Goal: Obtain resource: Download file/media

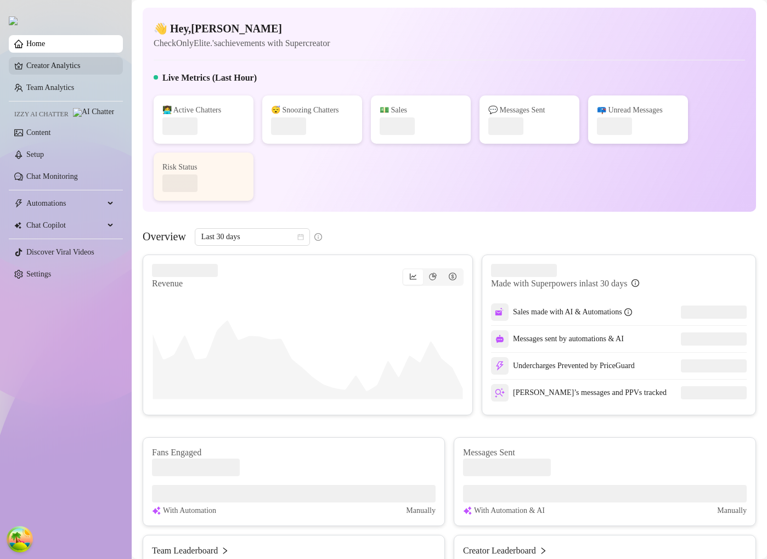
click at [69, 69] on link "Creator Analytics" at bounding box center [70, 66] width 88 height 18
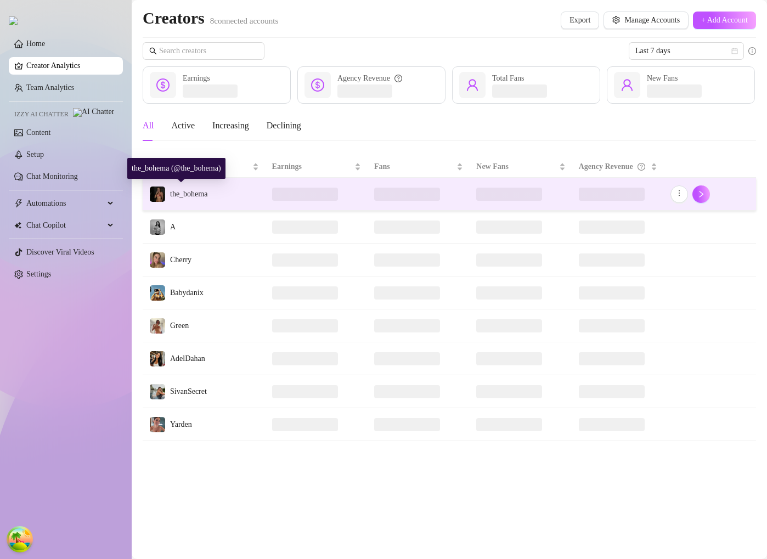
click at [207, 195] on span "the_bohema" at bounding box center [188, 194] width 37 height 8
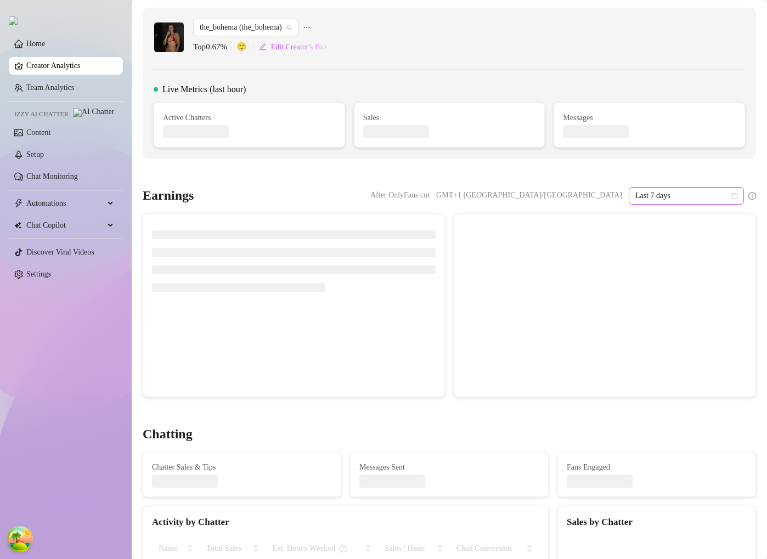
click at [682, 204] on div "Earnings After OnlyFans cut GMT+1 [GEOGRAPHIC_DATA]/[GEOGRAPHIC_DATA] Last 7 da…" at bounding box center [449, 292] width 622 height 210
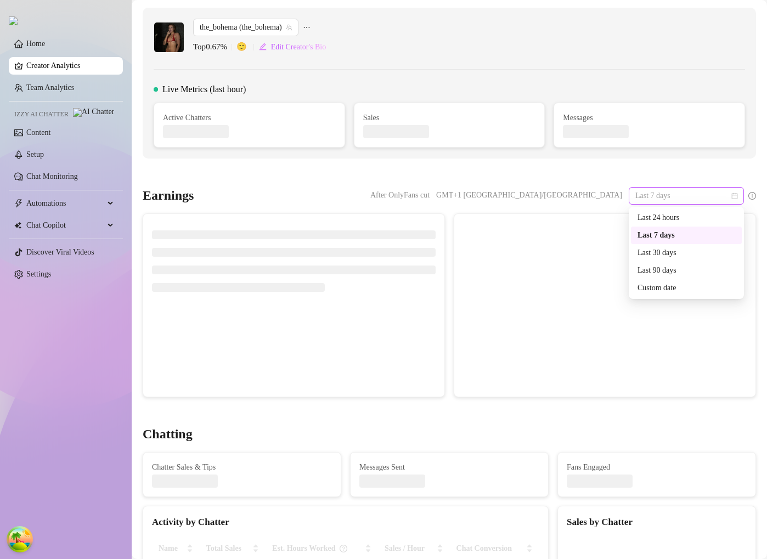
click at [698, 199] on span "Last 7 days" at bounding box center [686, 196] width 102 height 16
click at [657, 285] on div "Custom date" at bounding box center [686, 288] width 98 height 12
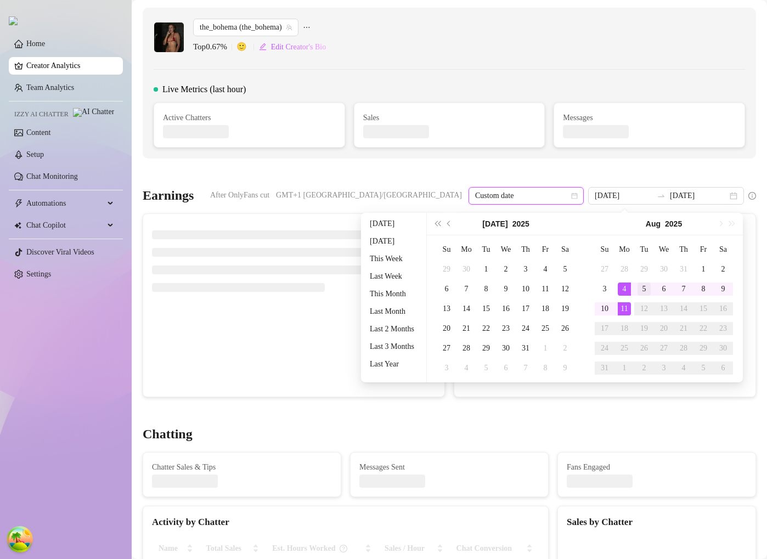
type input "2025-08-05"
click at [650, 294] on div "5" at bounding box center [643, 288] width 13 height 13
click at [649, 290] on div "5" at bounding box center [643, 288] width 13 height 13
type input "2025-08-05"
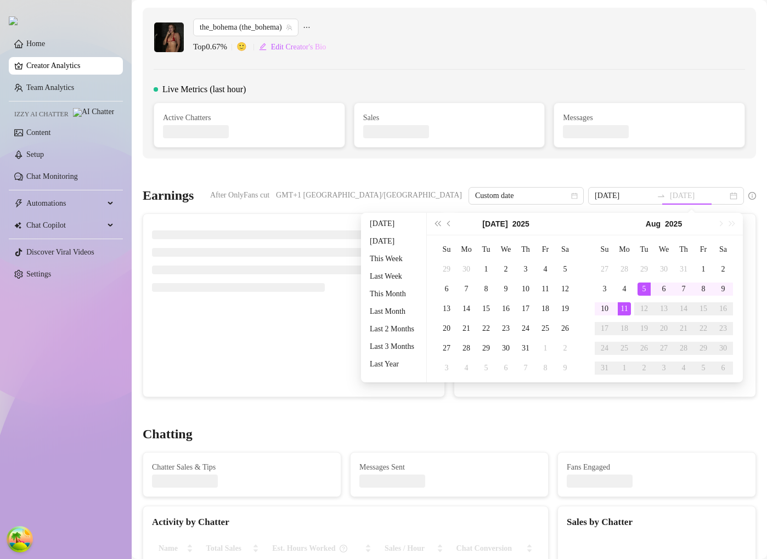
type input "2025-08-05"
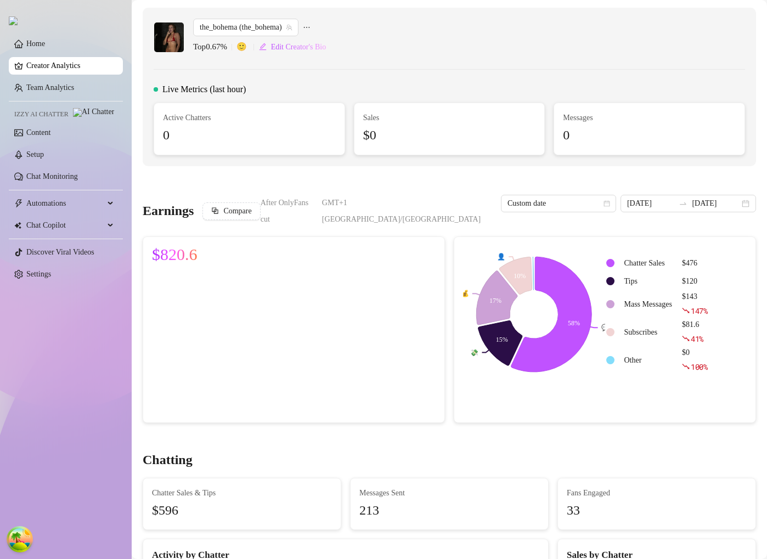
click at [44, 68] on link "Creator Analytics" at bounding box center [70, 66] width 88 height 18
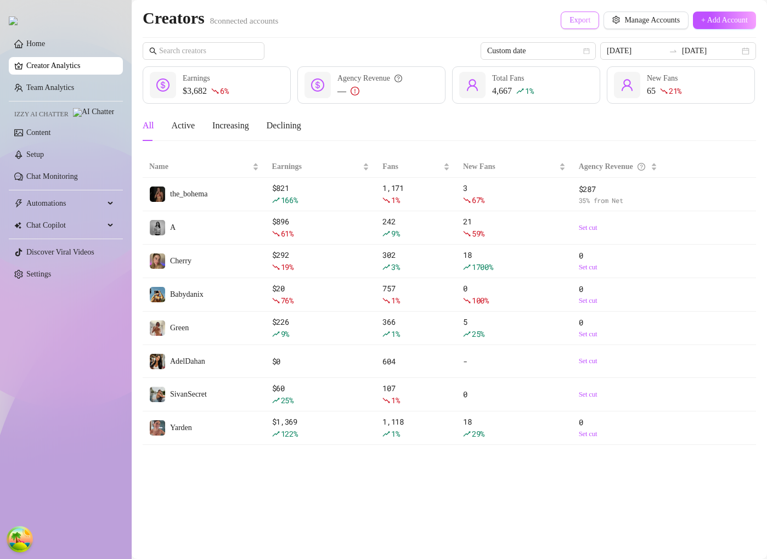
click at [570, 19] on span "Export" at bounding box center [579, 20] width 21 height 9
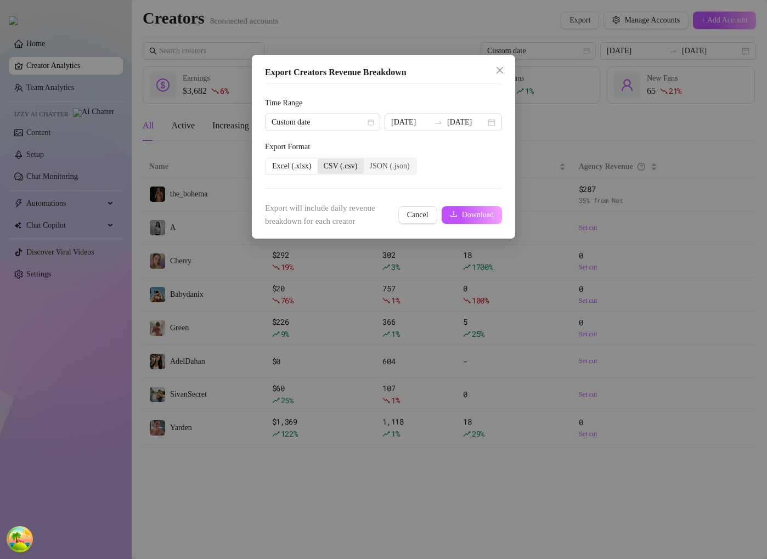
click at [353, 168] on div "CSV (.csv)" at bounding box center [340, 165] width 46 height 15
click at [320, 160] on input "CSV (.csv)" at bounding box center [320, 160] width 0 height 0
click at [409, 168] on div "JSON (.json)" at bounding box center [390, 165] width 52 height 15
click at [366, 160] on input "JSON (.json)" at bounding box center [366, 160] width 0 height 0
click at [285, 167] on div "Excel (.xlsx)" at bounding box center [292, 165] width 52 height 15
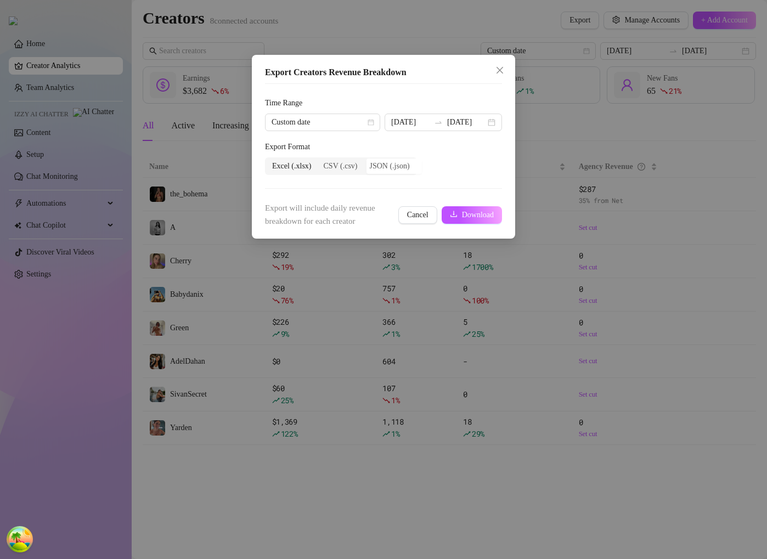
click at [269, 160] on input "Excel (.xlsx)" at bounding box center [269, 160] width 0 height 0
click at [498, 71] on icon "close" at bounding box center [499, 70] width 9 height 9
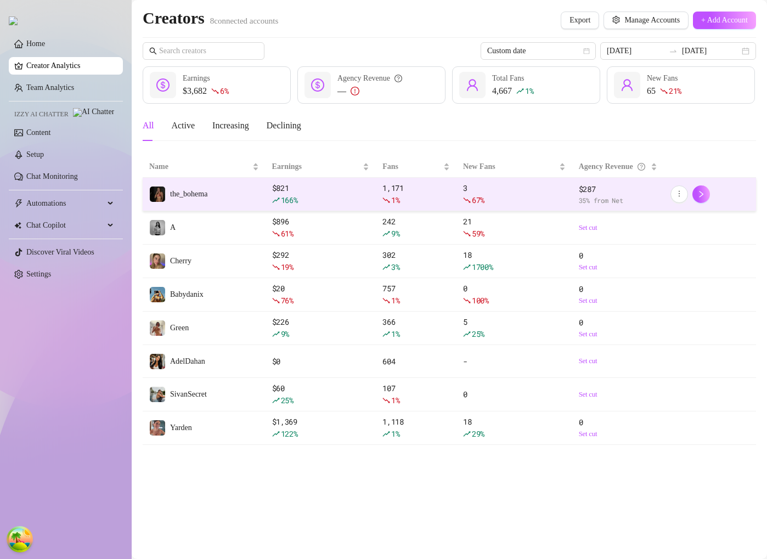
click at [290, 187] on div "$ 821 166 %" at bounding box center [321, 194] width 98 height 24
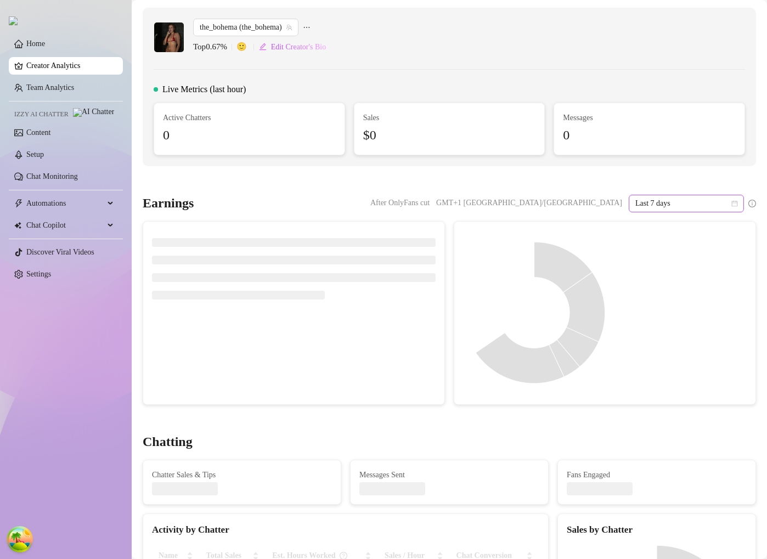
click at [654, 206] on span "Last 7 days" at bounding box center [686, 203] width 102 height 16
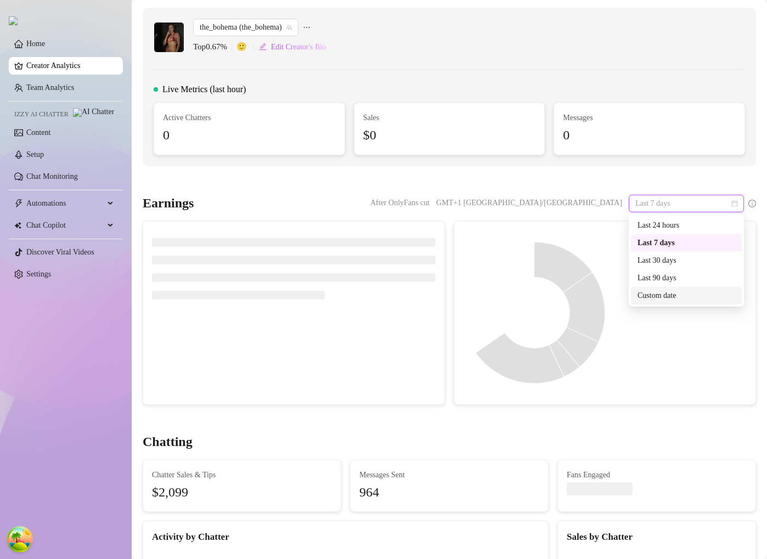
click at [656, 290] on div "Custom date" at bounding box center [686, 296] width 98 height 12
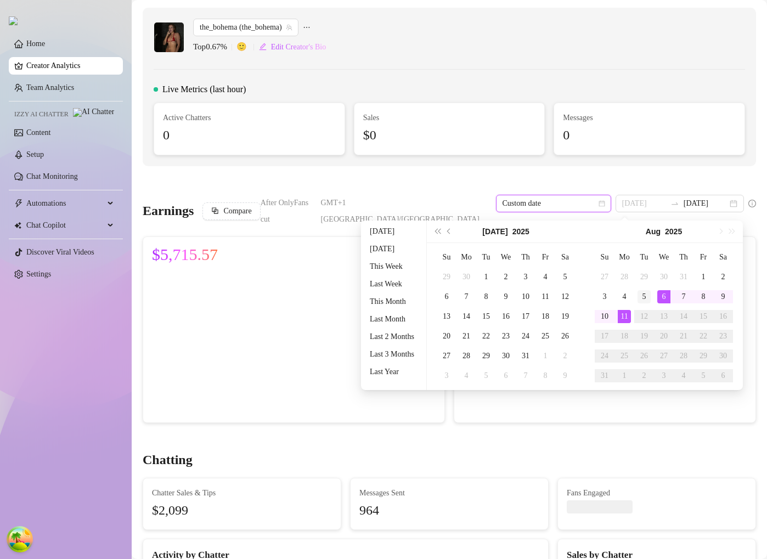
type input "[DATE]"
click at [651, 298] on td "5" at bounding box center [644, 297] width 20 height 20
type input "2025-08-05"
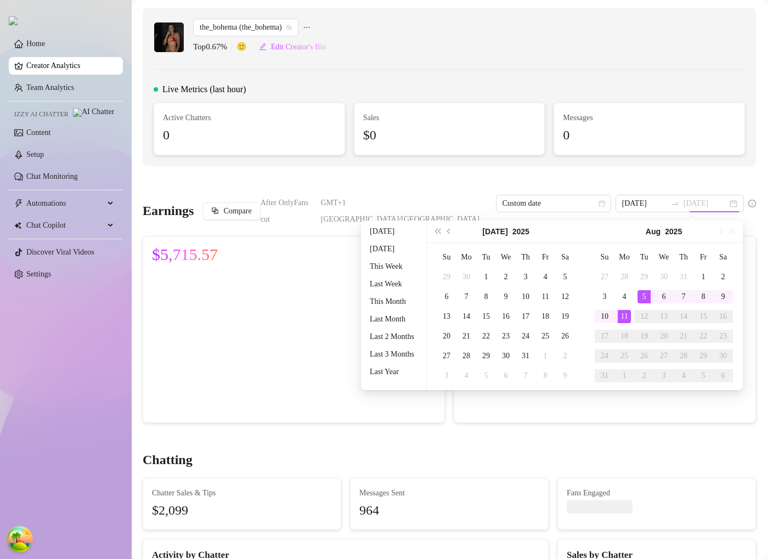
type input "2025-08-05"
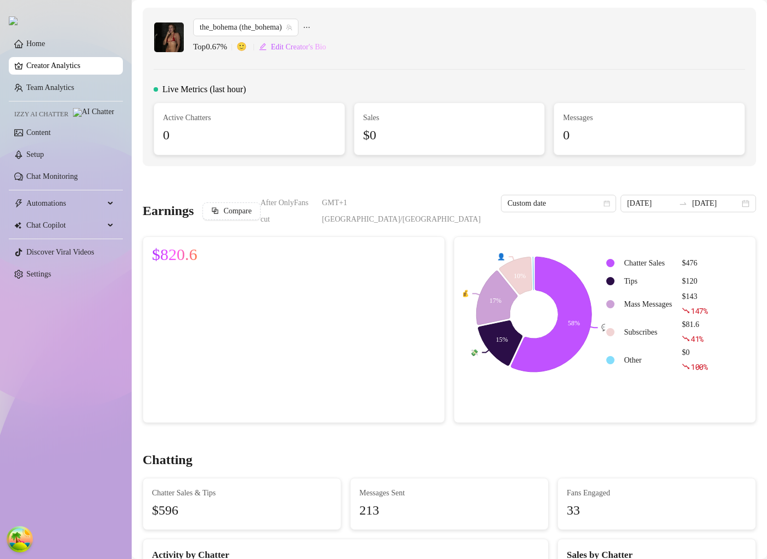
click at [83, 71] on link "Creator Analytics" at bounding box center [70, 66] width 88 height 18
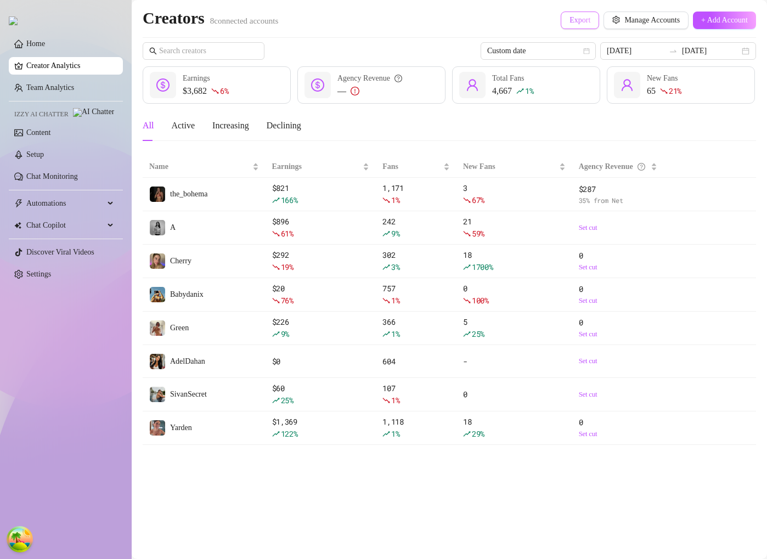
click at [569, 21] on span "Export" at bounding box center [579, 20] width 21 height 9
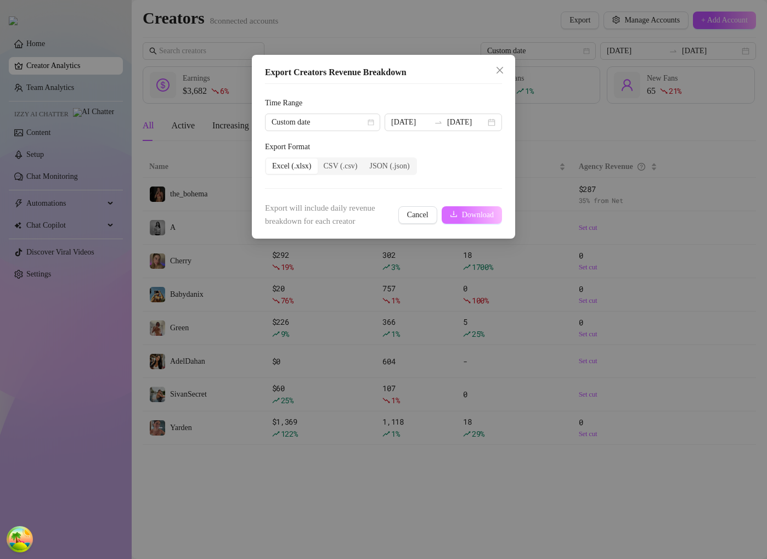
click at [462, 214] on span "Download" at bounding box center [478, 215] width 32 height 9
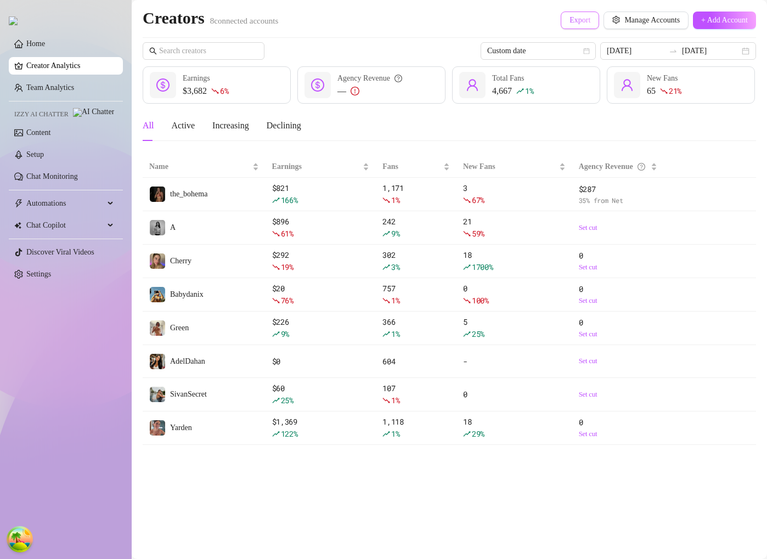
click at [581, 23] on button "Export" at bounding box center [579, 21] width 38 height 18
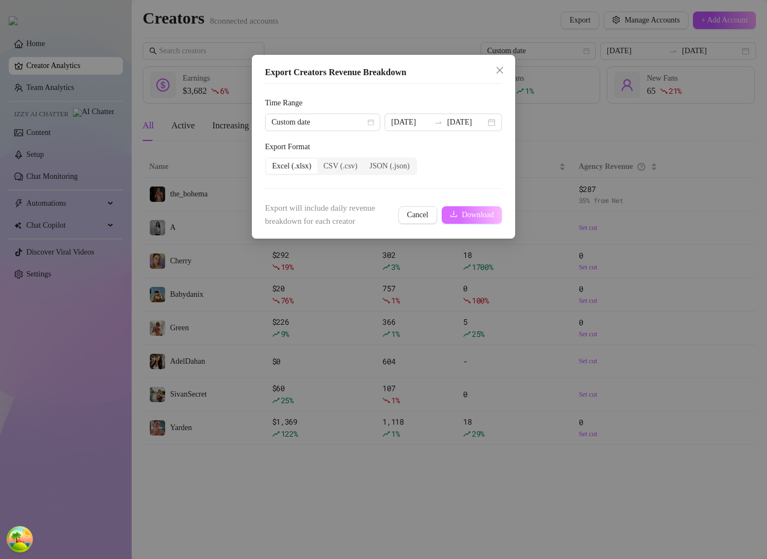
click at [456, 206] on button "Download" at bounding box center [471, 215] width 60 height 18
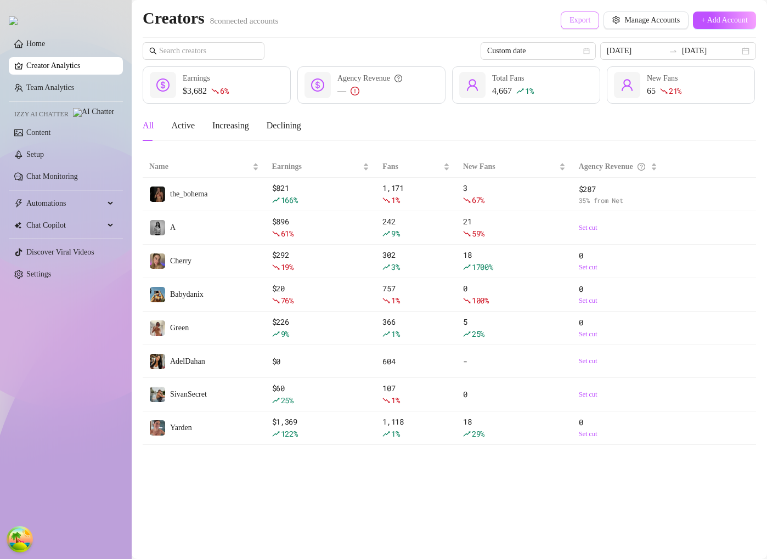
click at [569, 23] on span "Export" at bounding box center [579, 20] width 21 height 9
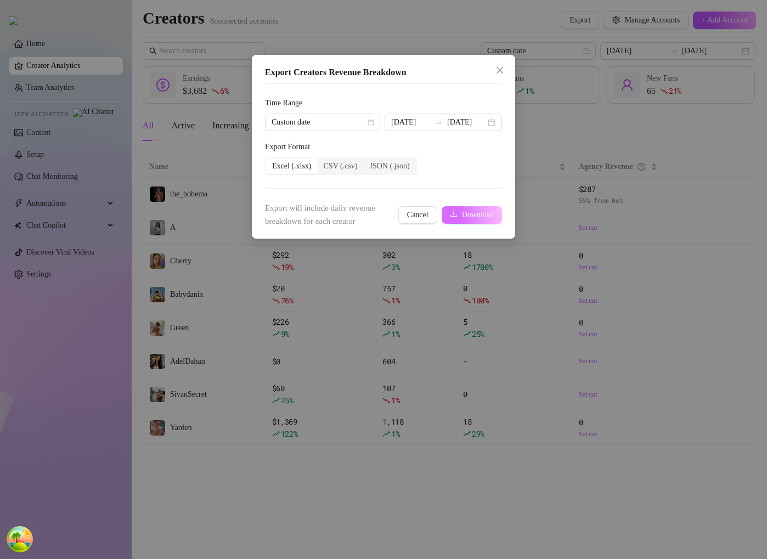
click at [481, 211] on span "Download" at bounding box center [478, 215] width 32 height 9
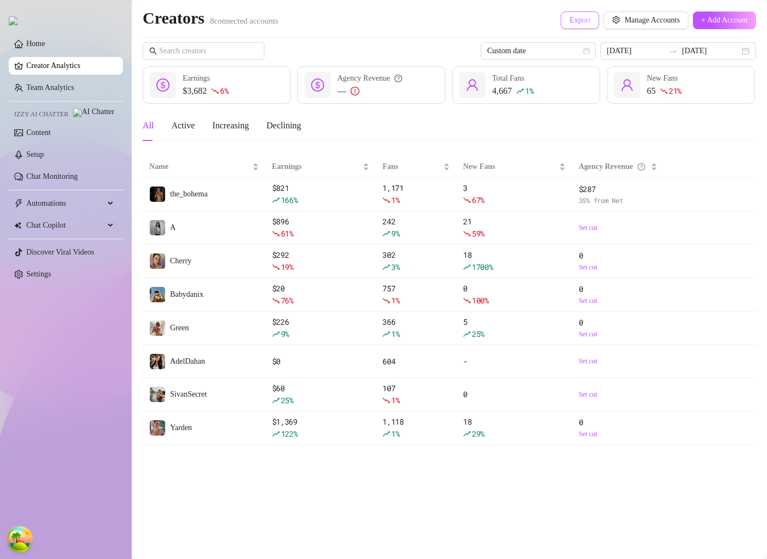
click at [569, 22] on span "Export" at bounding box center [579, 20] width 21 height 9
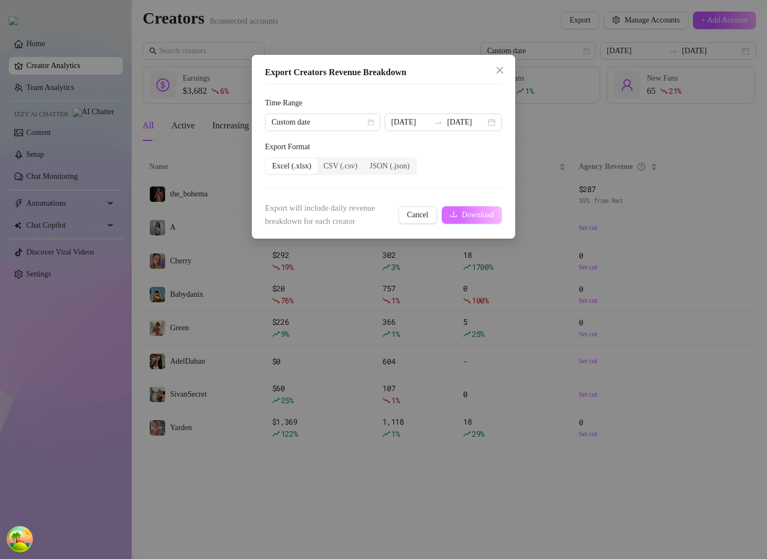
click at [474, 214] on span "Download" at bounding box center [478, 215] width 32 height 9
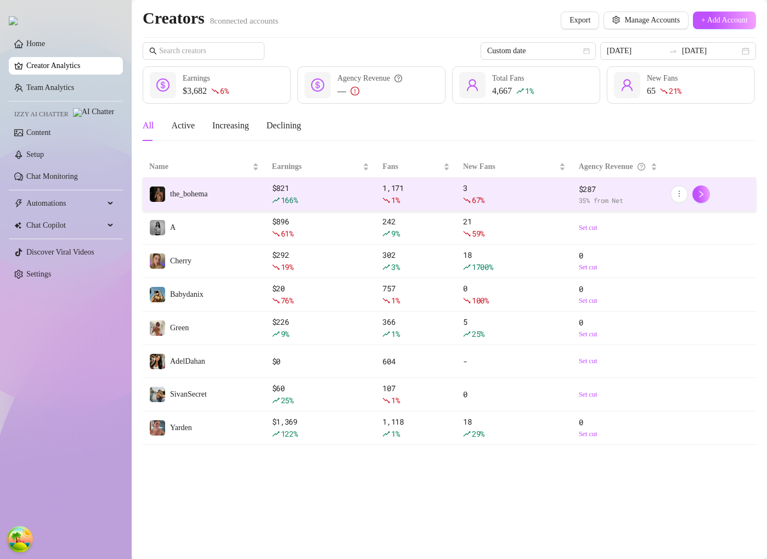
click at [365, 194] on div "166 %" at bounding box center [321, 200] width 98 height 12
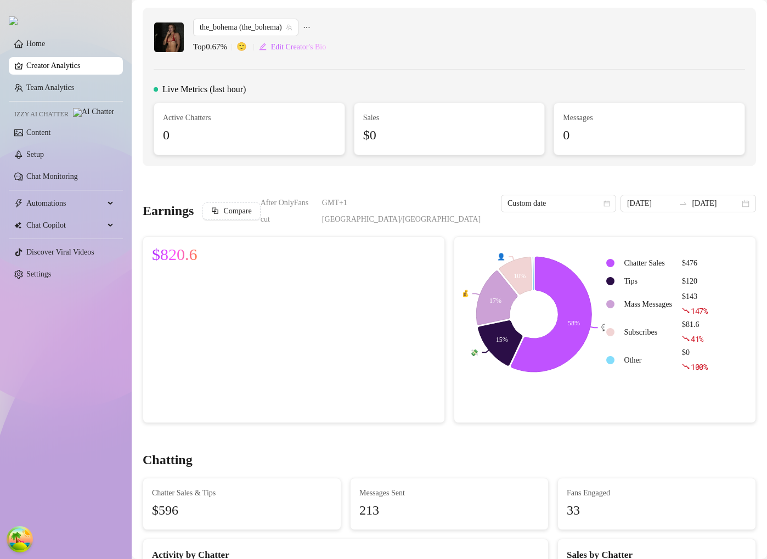
click at [485, 202] on span "GMT+1 Europe/London" at bounding box center [408, 211] width 172 height 33
drag, startPoint x: 485, startPoint y: 202, endPoint x: 412, endPoint y: 205, distance: 73.0
click at [411, 205] on span "GMT+1 Europe/London" at bounding box center [408, 211] width 172 height 33
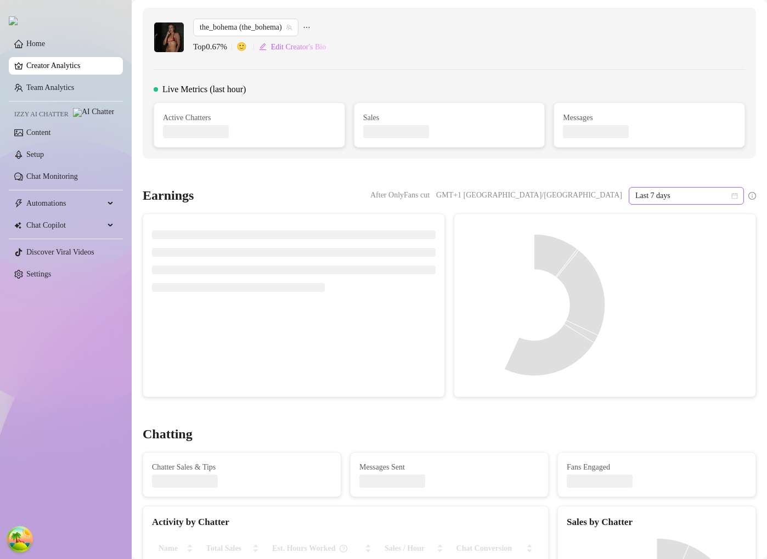
click at [687, 191] on span "Last 7 days" at bounding box center [686, 196] width 102 height 16
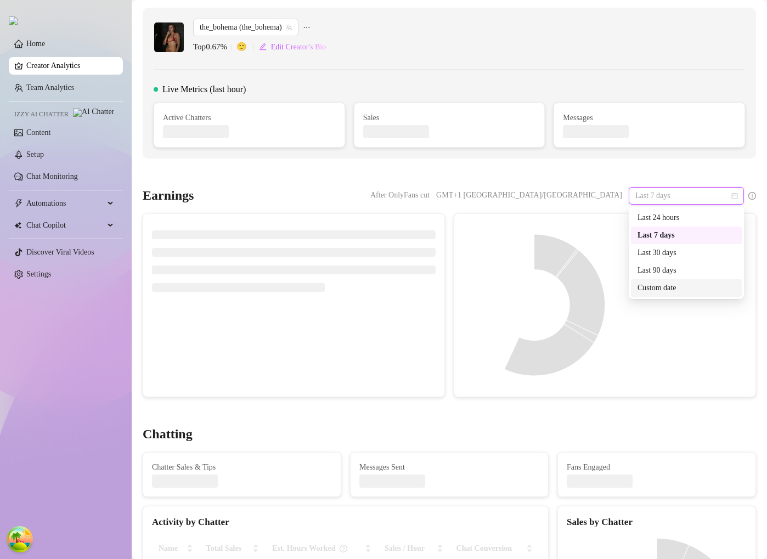
click at [656, 286] on div "Custom date" at bounding box center [686, 288] width 98 height 12
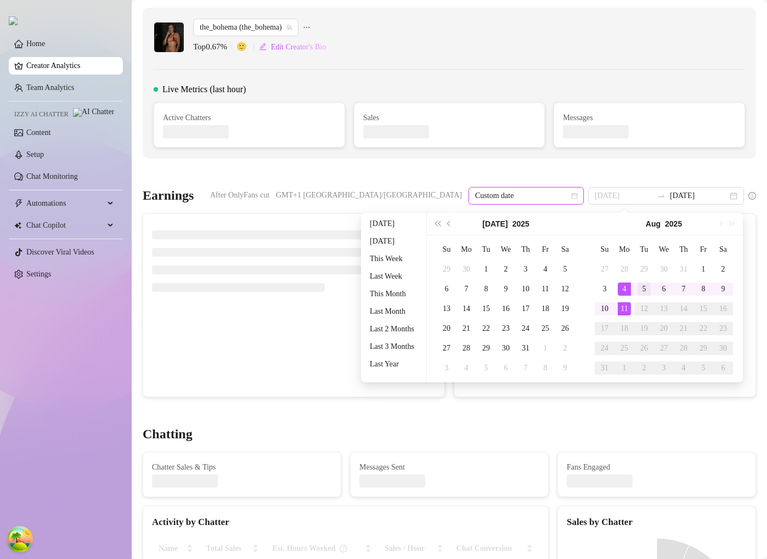
type input "[DATE]"
click at [646, 292] on div "5" at bounding box center [643, 288] width 13 height 13
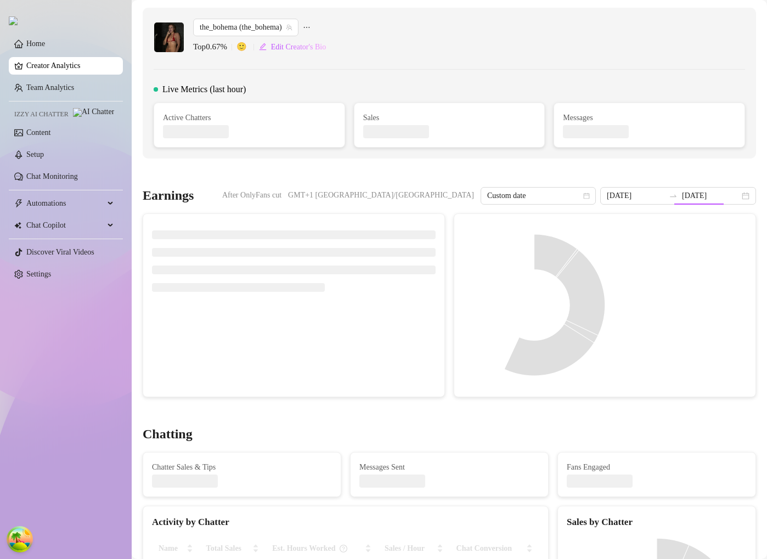
type input "[DATE]"
type input "2025-08-05"
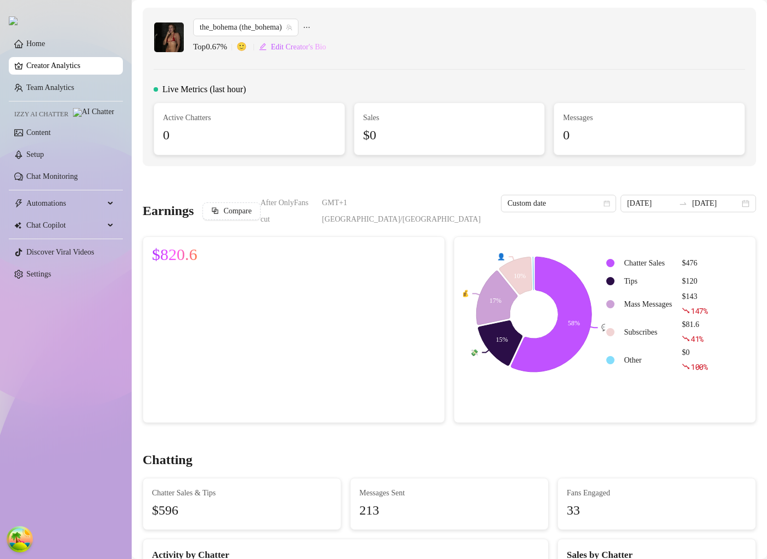
click at [457, 201] on span "GMT+1 Europe/London" at bounding box center [408, 211] width 172 height 33
click at [445, 202] on span "GMT+1 Europe/London" at bounding box center [408, 211] width 172 height 33
drag, startPoint x: 412, startPoint y: 202, endPoint x: 481, endPoint y: 206, distance: 69.7
click at [481, 206] on span "GMT+1 Europe/London" at bounding box center [408, 211] width 172 height 33
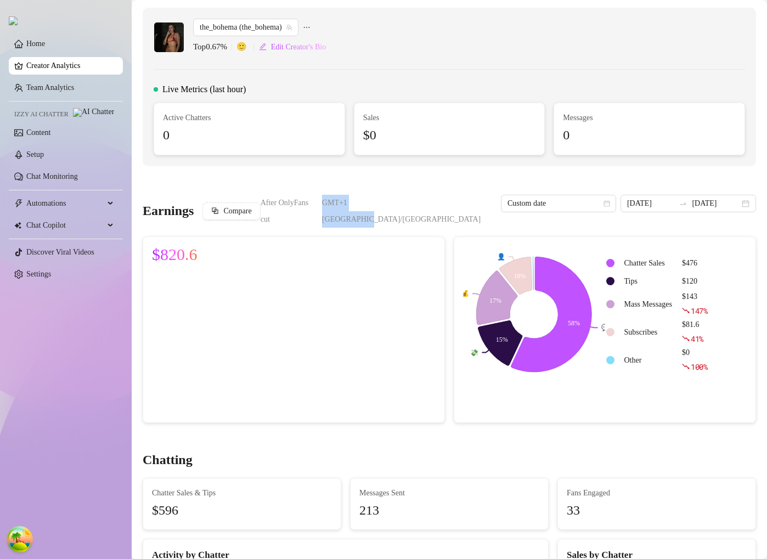
click at [481, 206] on span "GMT+1 Europe/London" at bounding box center [408, 211] width 172 height 33
drag, startPoint x: 481, startPoint y: 206, endPoint x: 416, endPoint y: 206, distance: 65.3
click at [416, 206] on span "GMT+1 Europe/London" at bounding box center [408, 211] width 172 height 33
click at [416, 206] on span "GMT+1 [GEOGRAPHIC_DATA]/[GEOGRAPHIC_DATA]" at bounding box center [408, 211] width 172 height 33
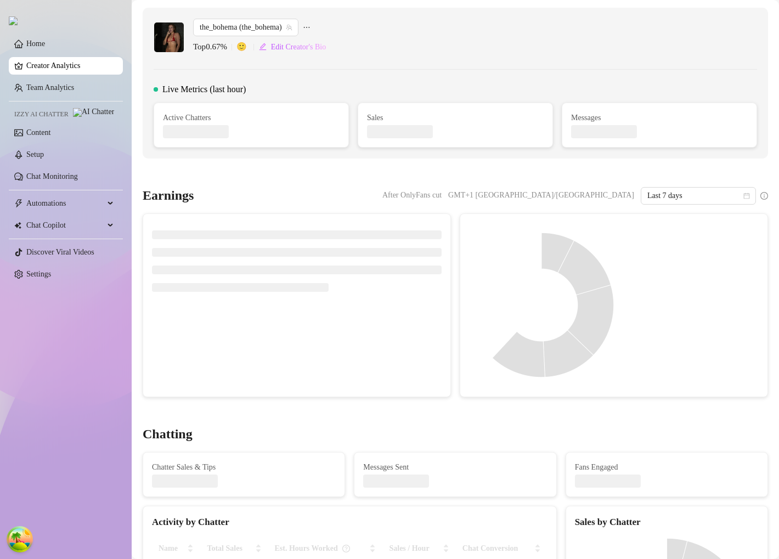
click at [62, 70] on link "Creator Analytics" at bounding box center [70, 66] width 88 height 18
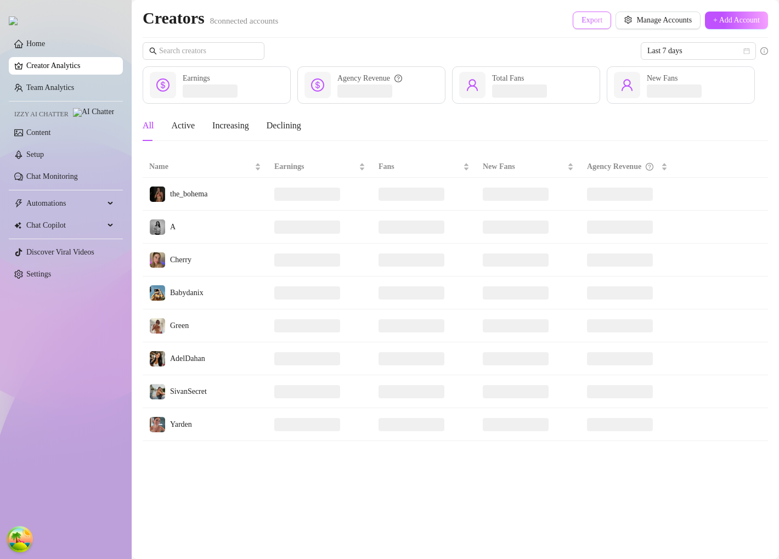
click at [582, 27] on button "Export" at bounding box center [591, 21] width 38 height 18
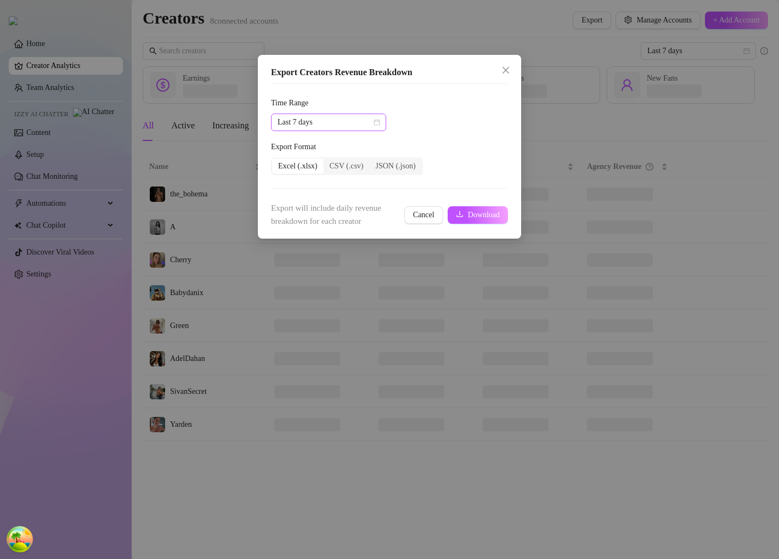
click at [355, 126] on span "Last 7 days" at bounding box center [328, 122] width 102 height 16
click at [316, 213] on div "Custom date" at bounding box center [329, 214] width 98 height 12
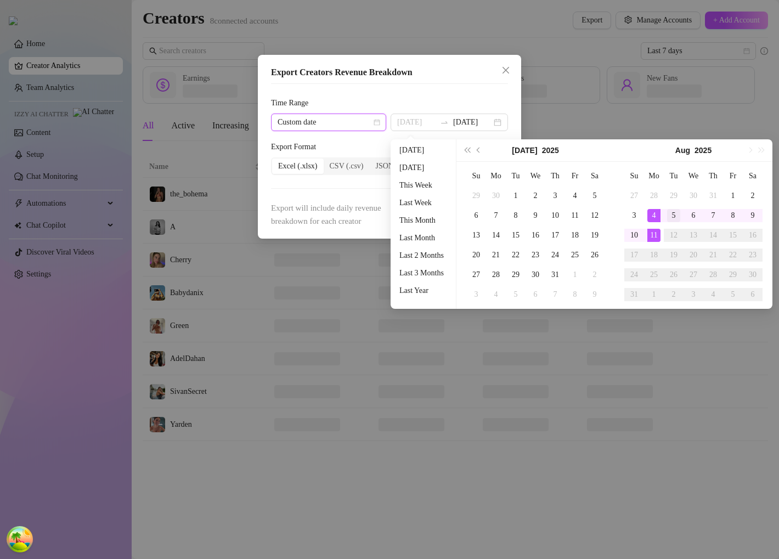
type input "2025-08-05"
click at [671, 218] on div "5" at bounding box center [673, 215] width 13 height 13
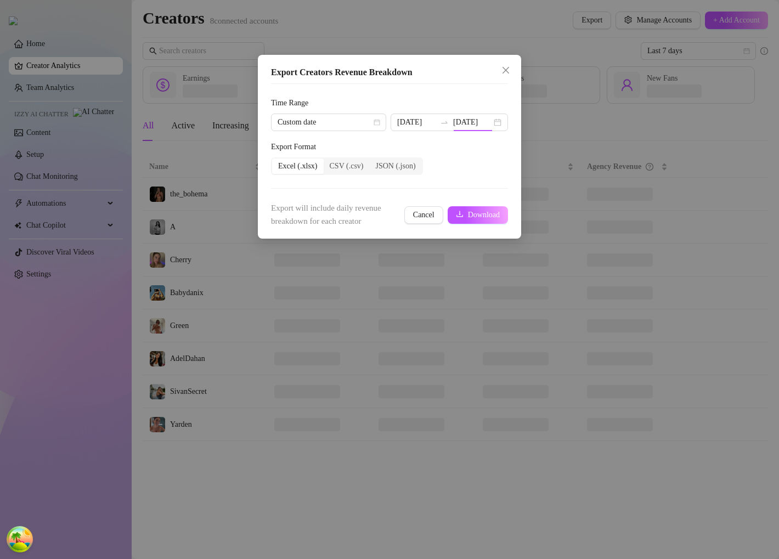
type input "2025-08-05"
click at [470, 214] on span "Download" at bounding box center [484, 215] width 32 height 9
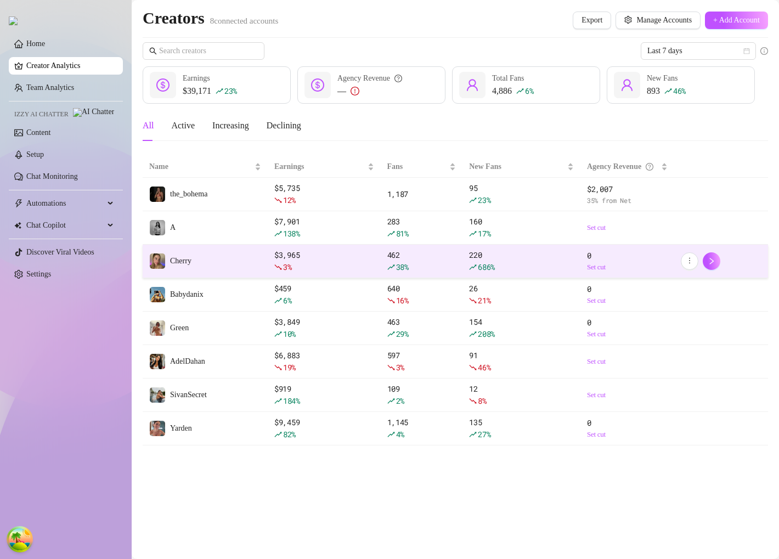
click at [230, 261] on td "Cherry" at bounding box center [205, 261] width 125 height 33
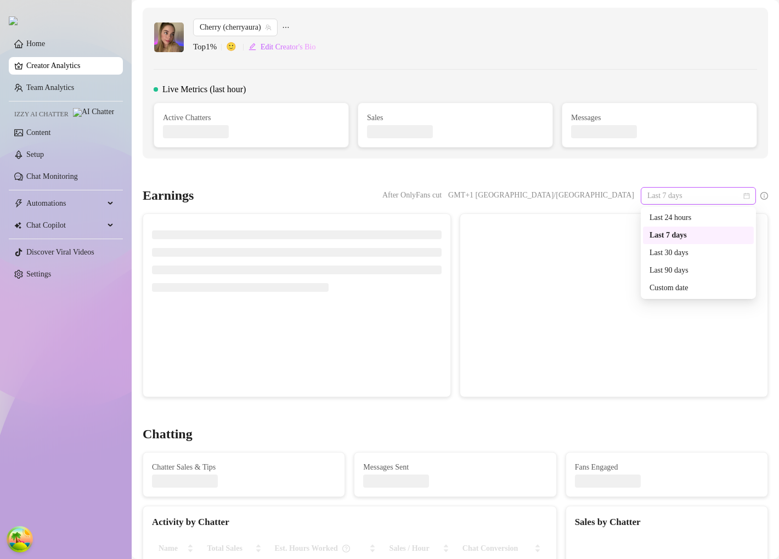
click at [658, 204] on div "Last 7 days" at bounding box center [697, 196] width 115 height 18
click at [657, 288] on div "Custom date" at bounding box center [698, 288] width 98 height 12
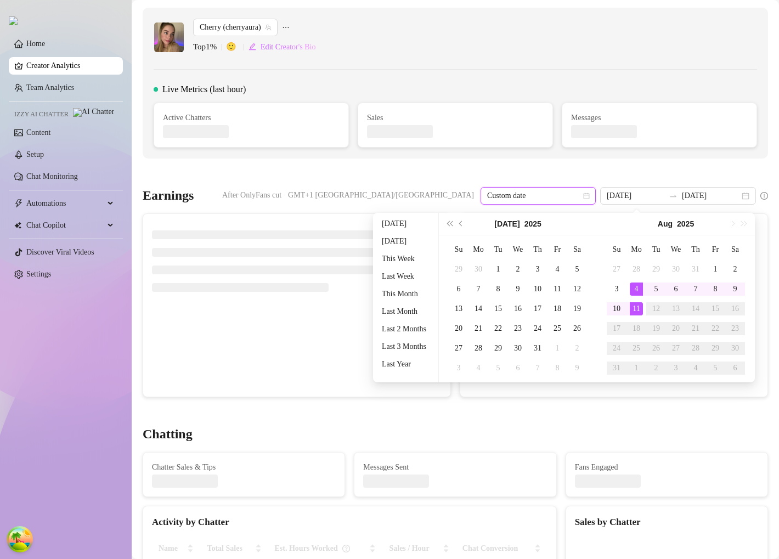
type input "2025-08-05"
click at [654, 290] on div "5" at bounding box center [655, 288] width 13 height 13
click at [655, 290] on div "5" at bounding box center [655, 288] width 13 height 13
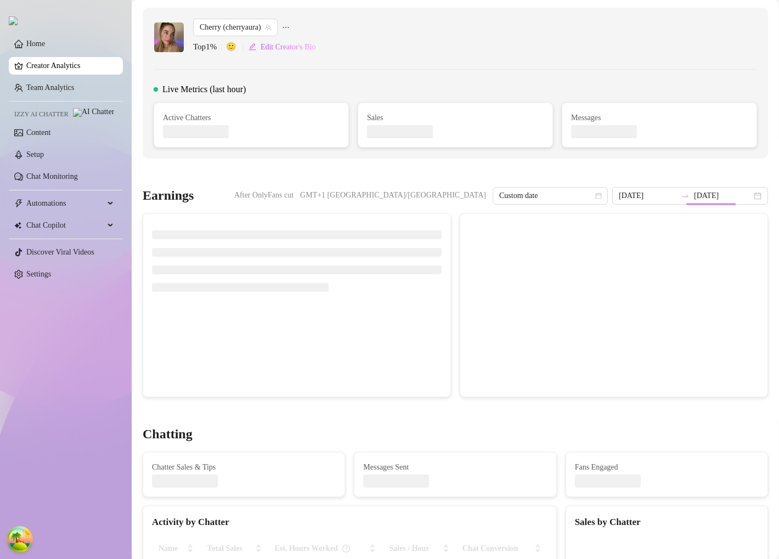
type input "2025-08-05"
